Goal: Transaction & Acquisition: Register for event/course

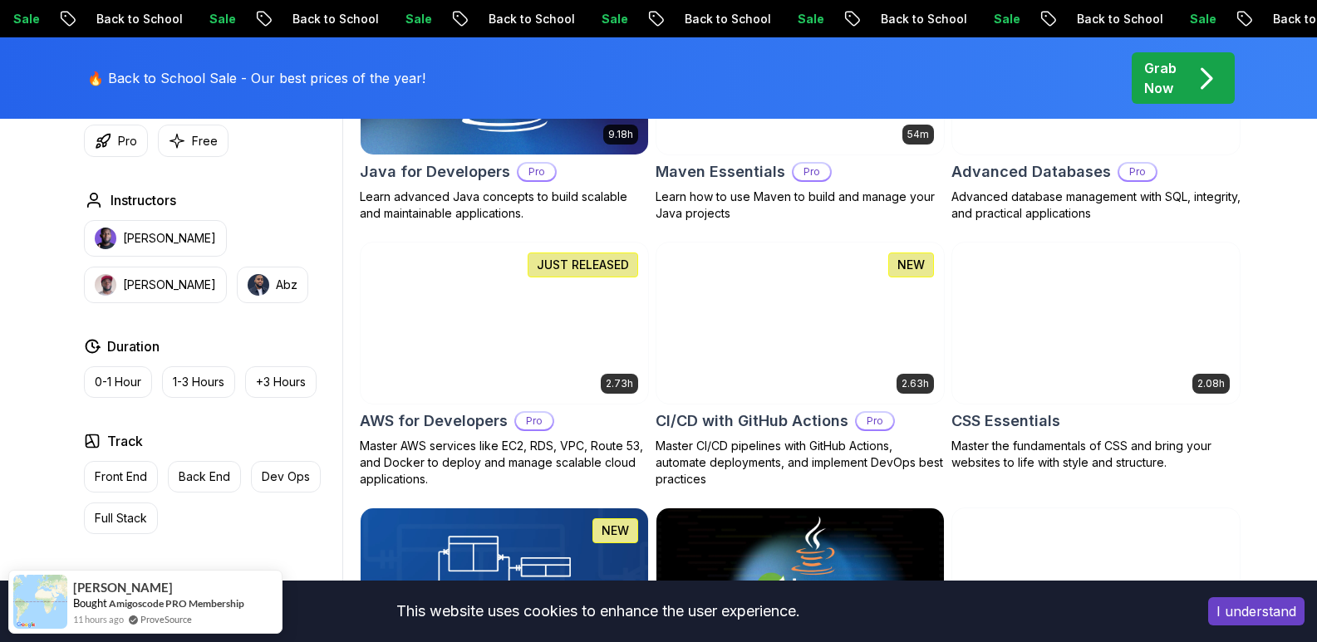
scroll to position [1163, 0]
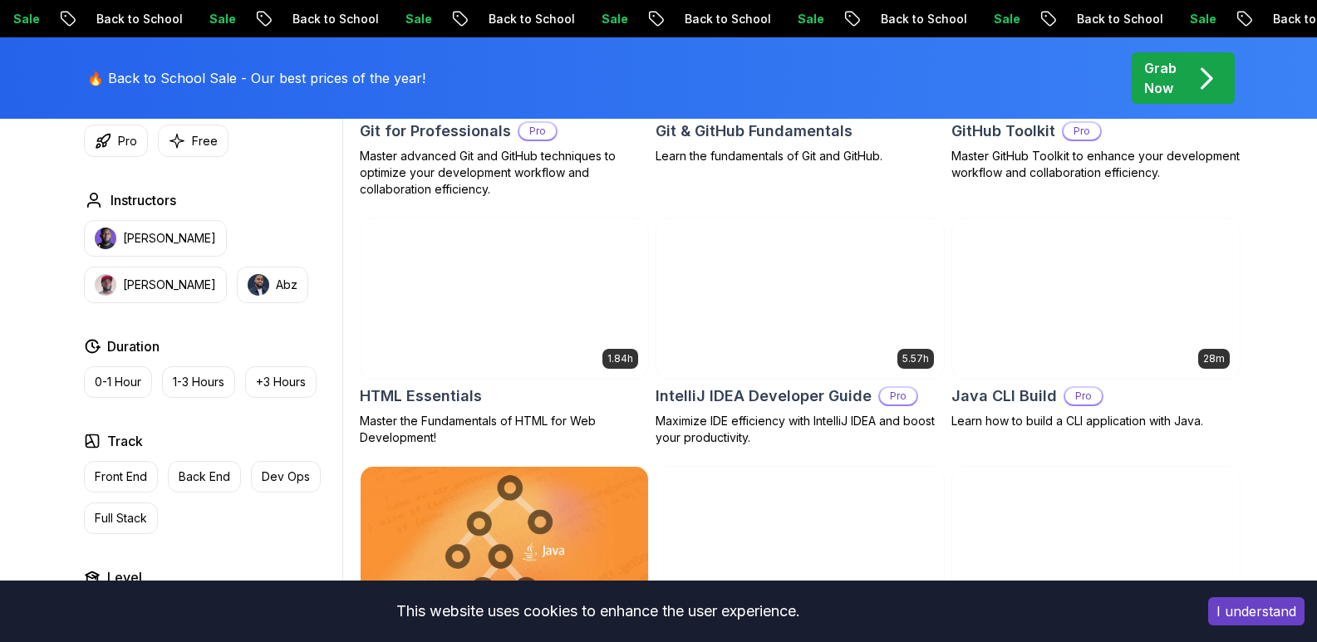
scroll to position [1994, 0]
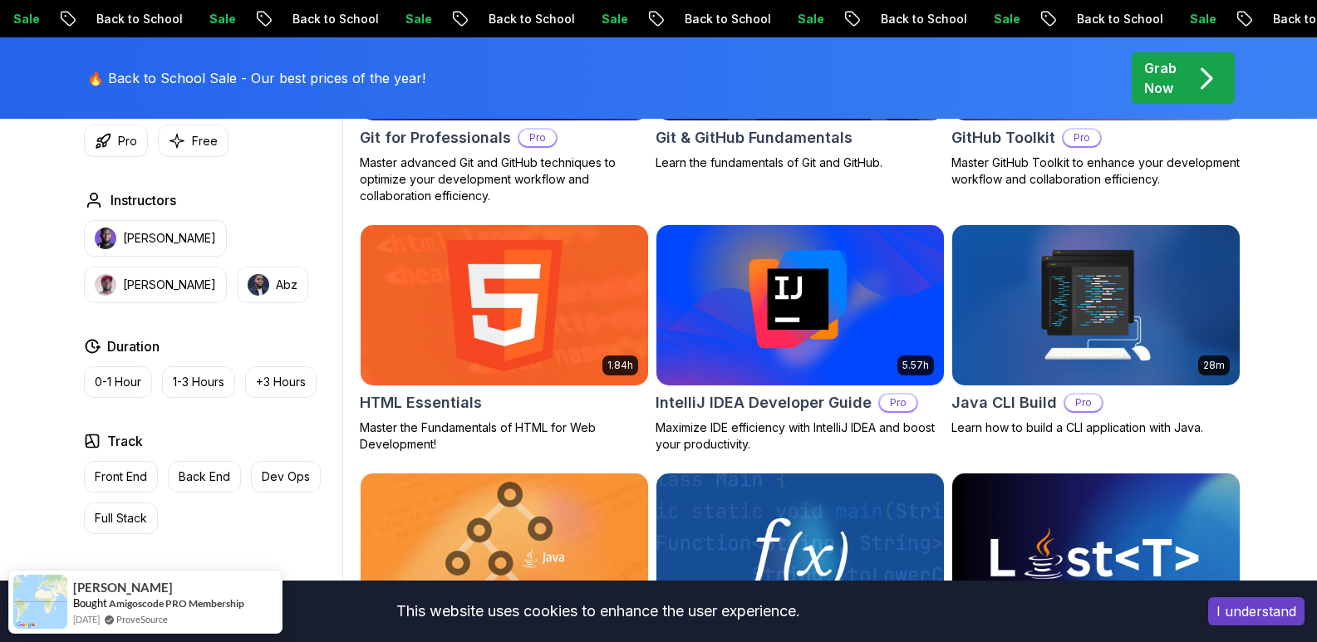
click at [573, 306] on img at bounding box center [504, 305] width 302 height 169
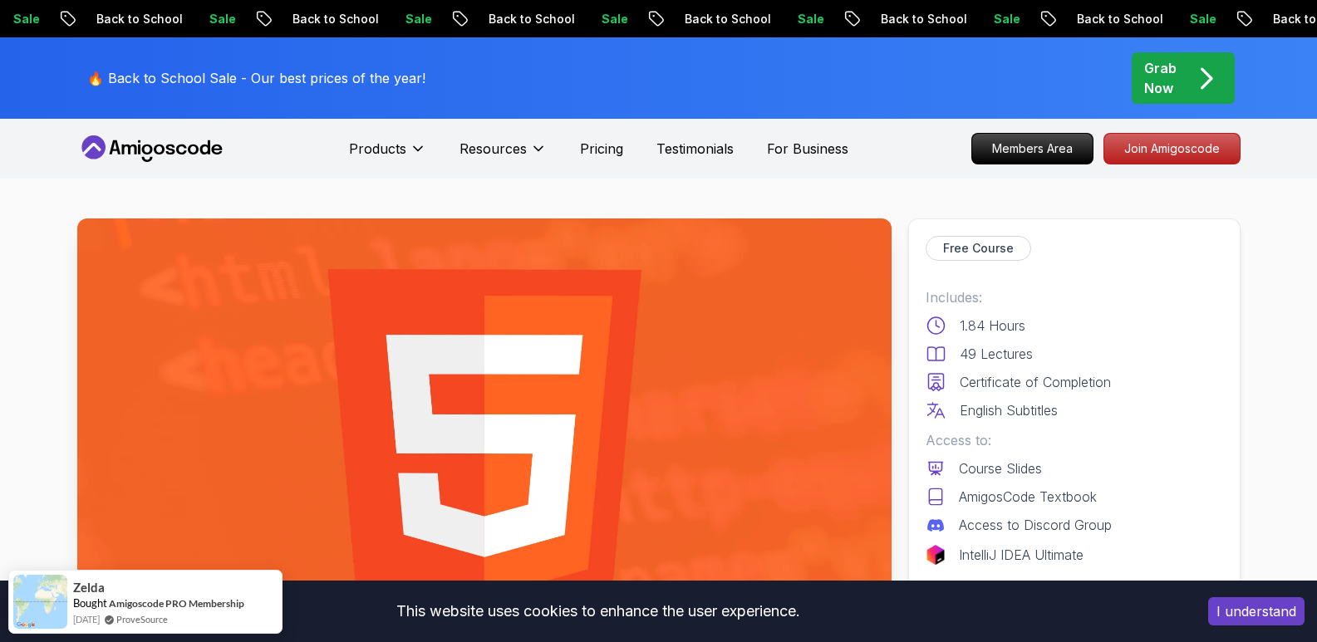
click at [646, 388] on img at bounding box center [484, 448] width 814 height 458
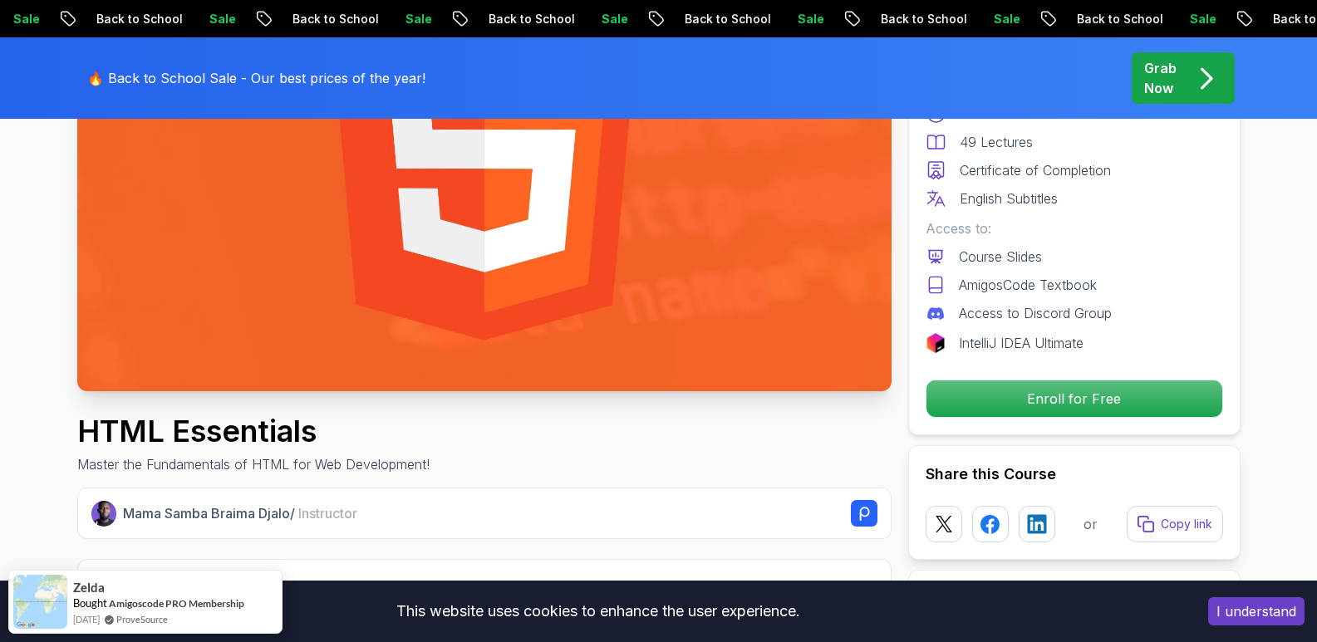
scroll to position [332, 0]
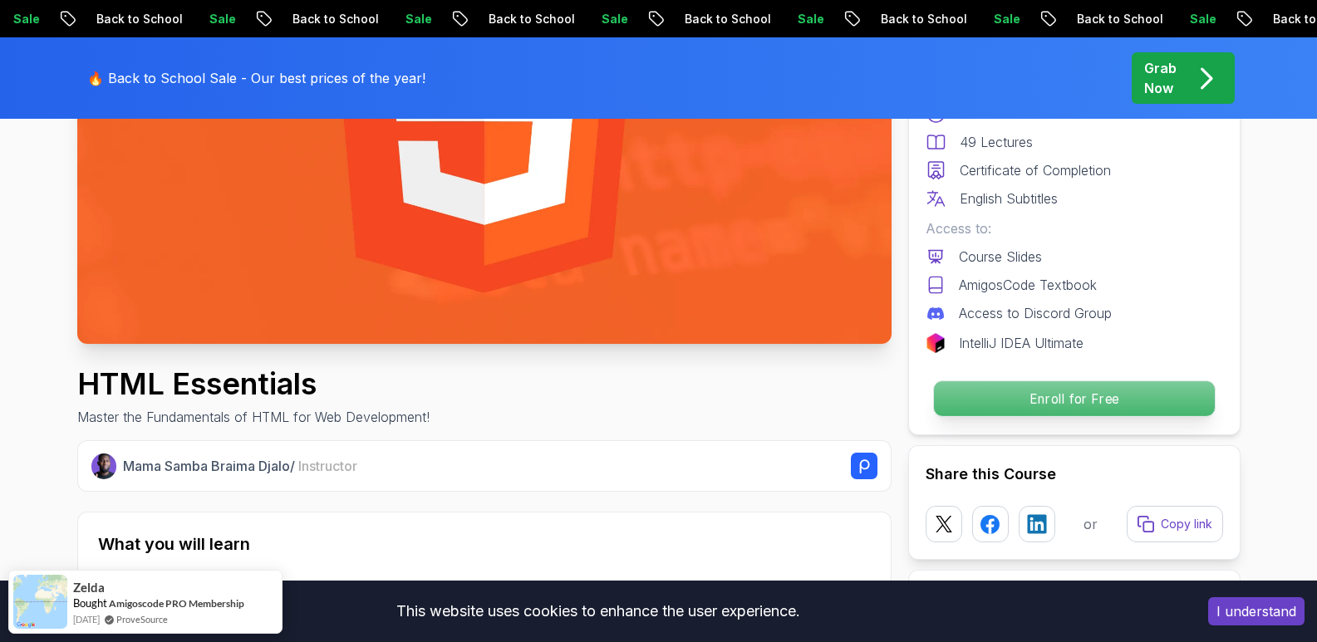
click at [1005, 391] on p "Enroll for Free" at bounding box center [1073, 398] width 281 height 35
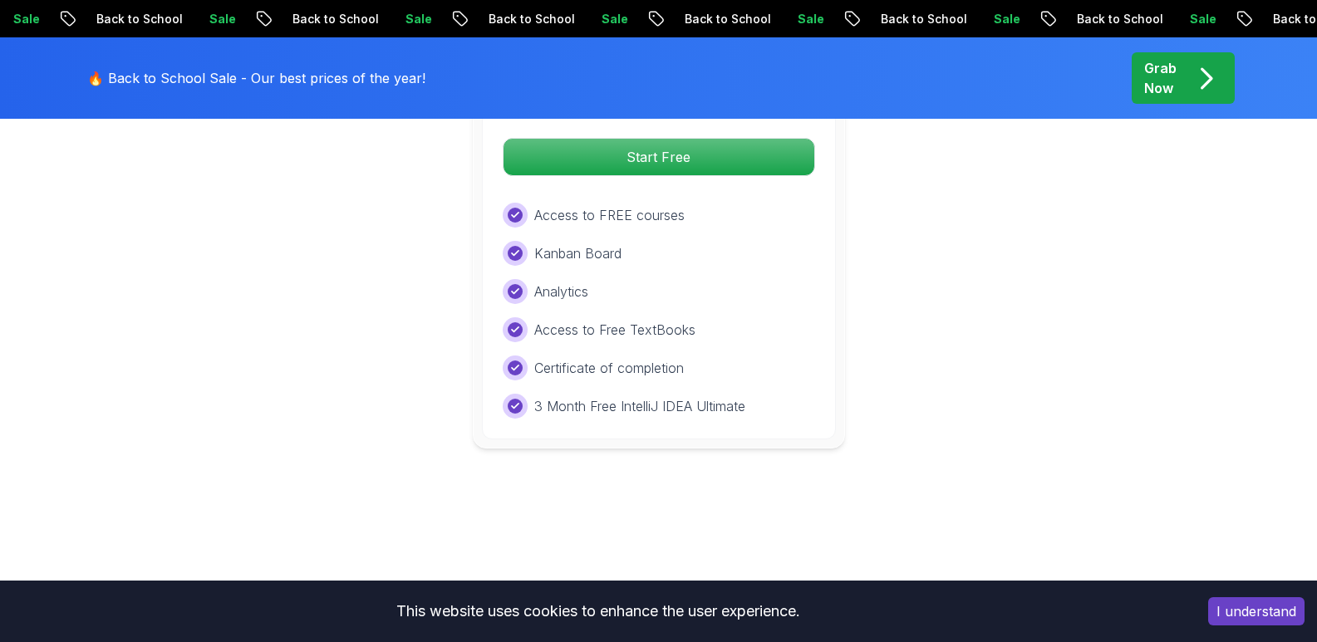
scroll to position [3613, 0]
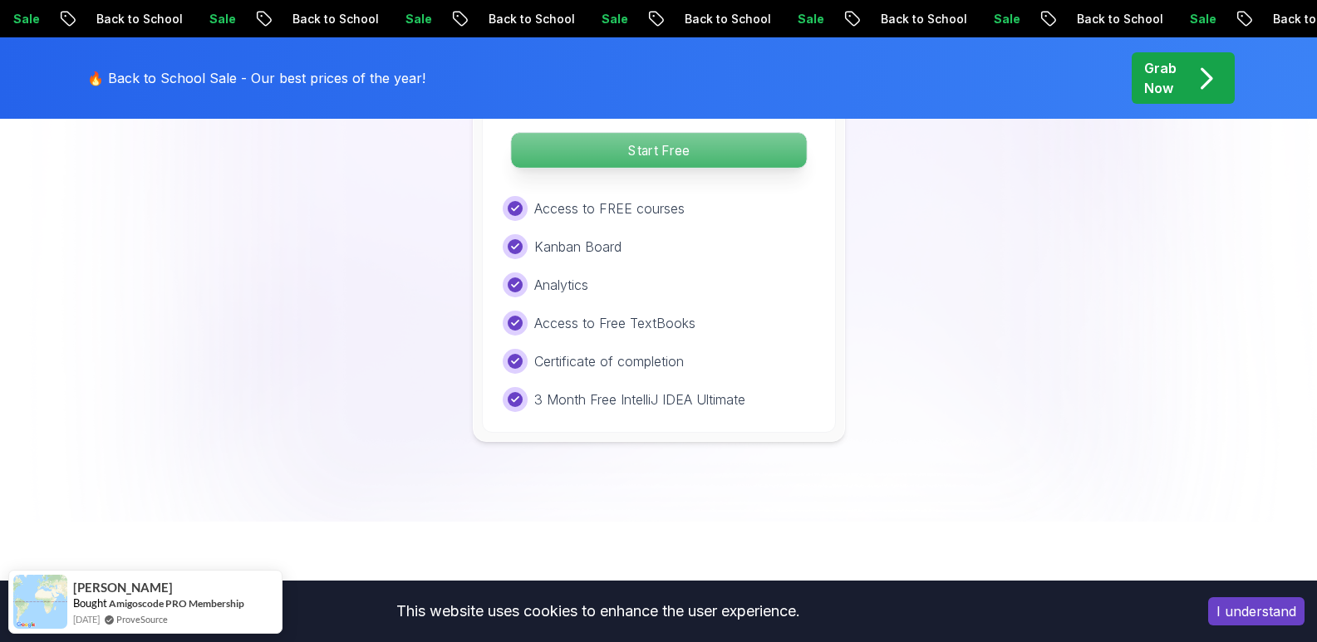
click at [662, 147] on p "Start Free" at bounding box center [658, 150] width 295 height 35
